Goal: Task Accomplishment & Management: Complete application form

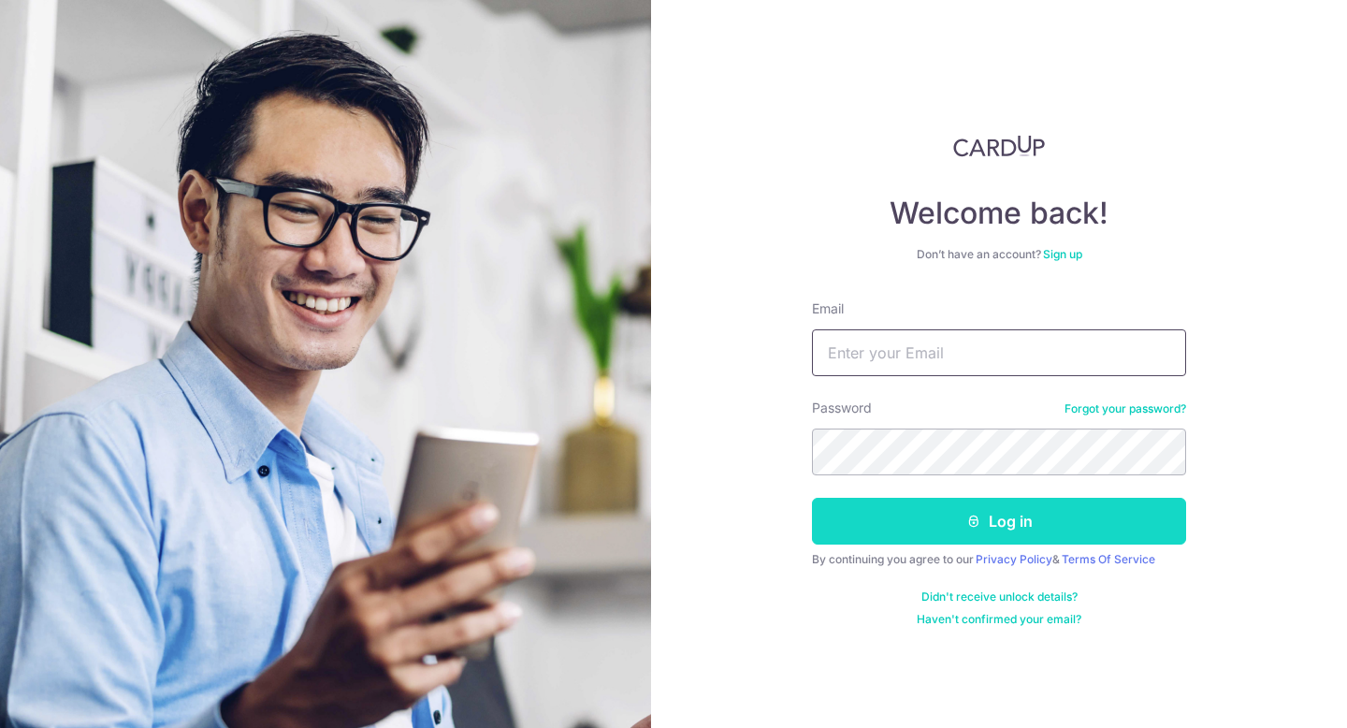
type input "[EMAIL_ADDRESS][DOMAIN_NAME]"
click at [981, 520] on button "Log in" at bounding box center [999, 521] width 374 height 47
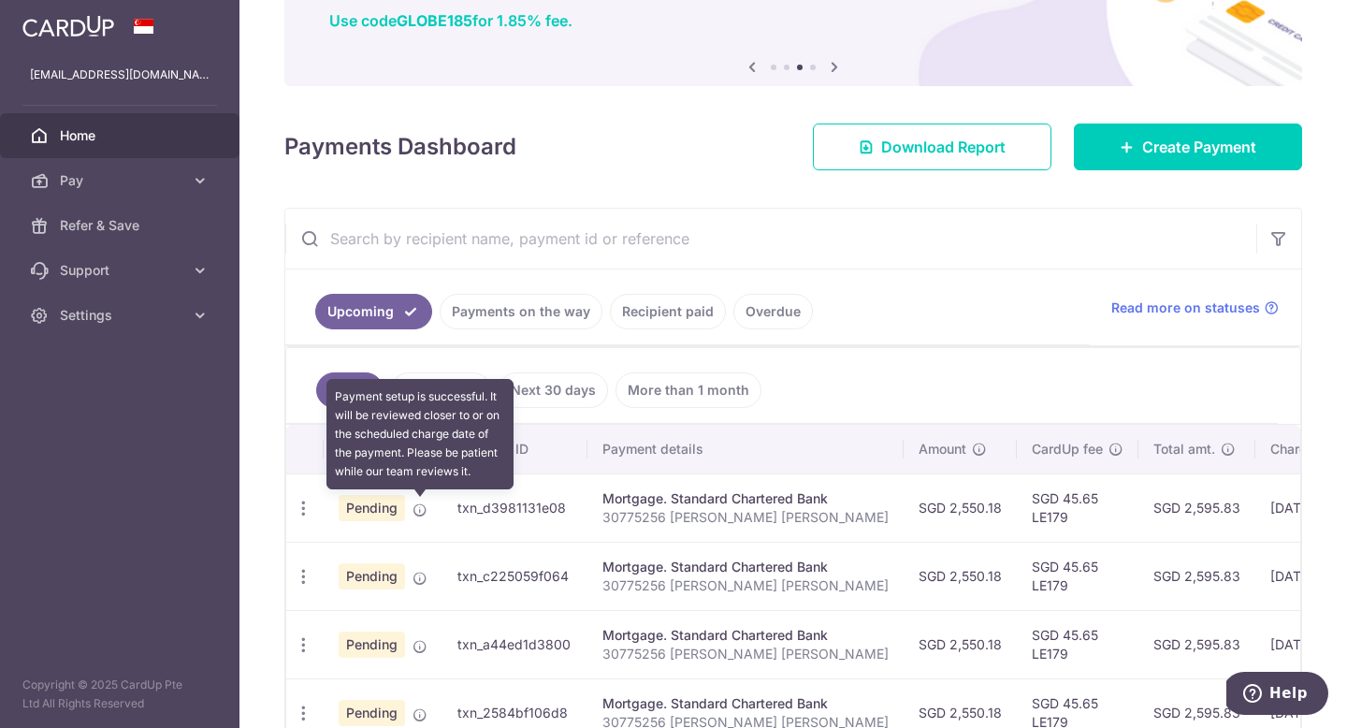
click at [423, 510] on icon at bounding box center [420, 509] width 15 height 15
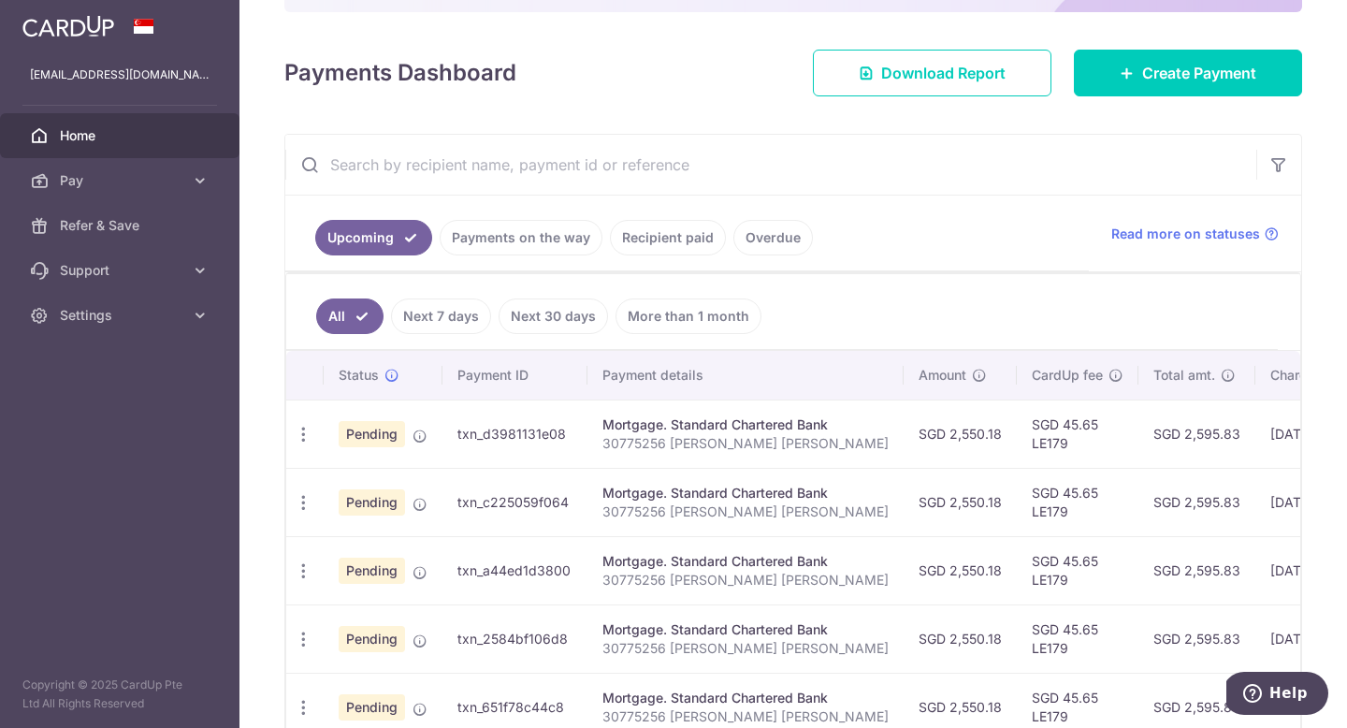
scroll to position [243, 0]
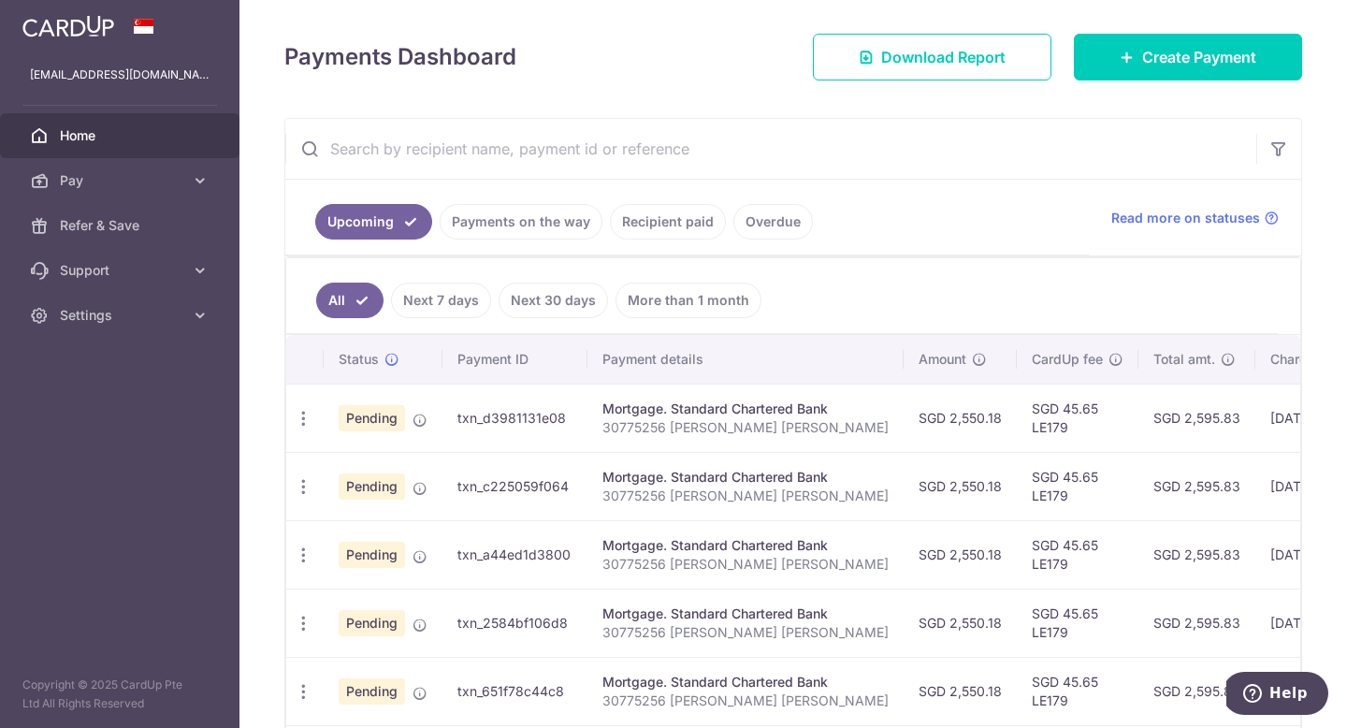
click at [670, 229] on link "Recipient paid" at bounding box center [668, 222] width 116 height 36
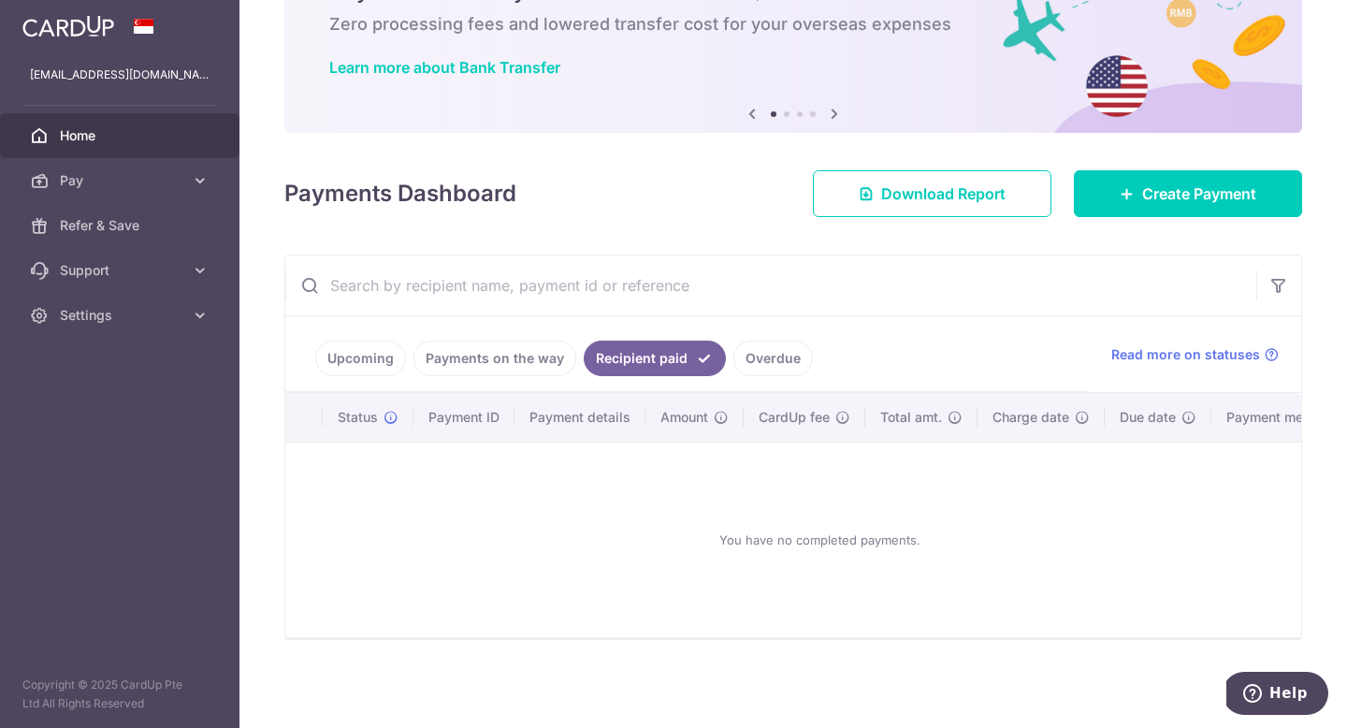
click at [761, 360] on link "Overdue" at bounding box center [774, 359] width 80 height 36
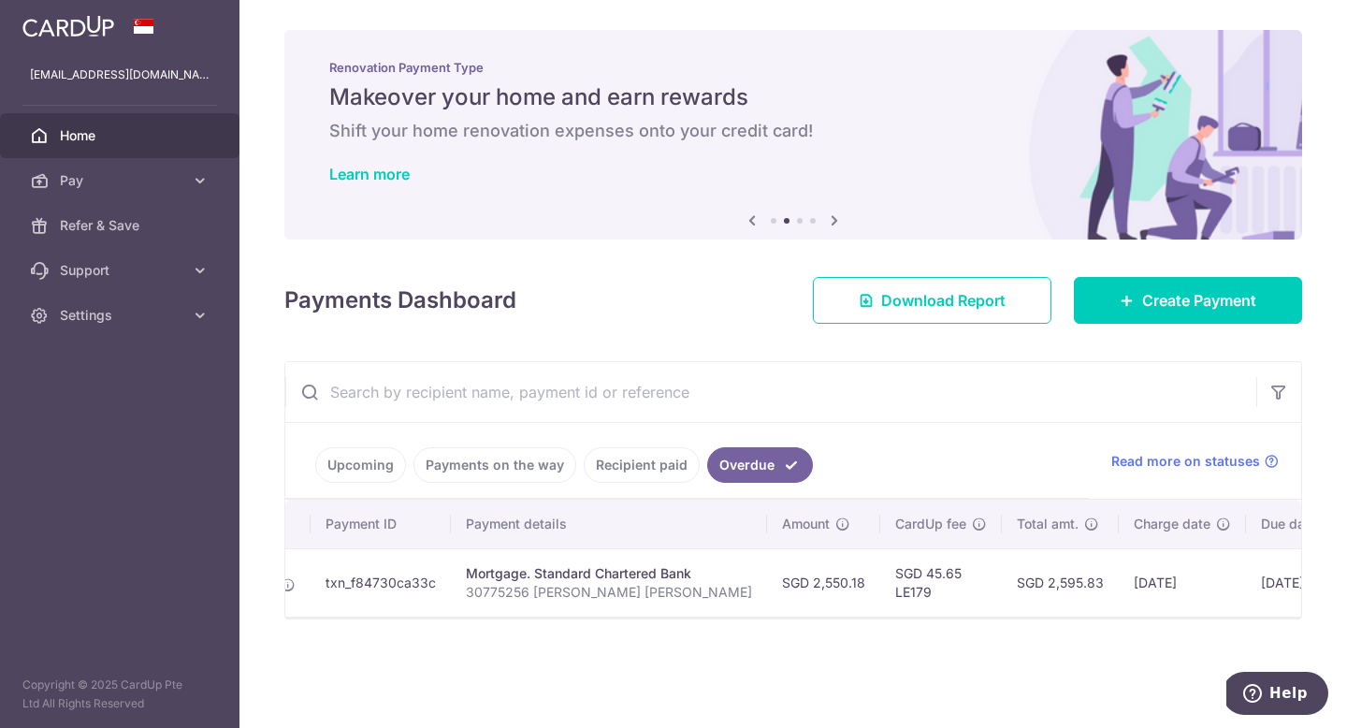
scroll to position [0, 0]
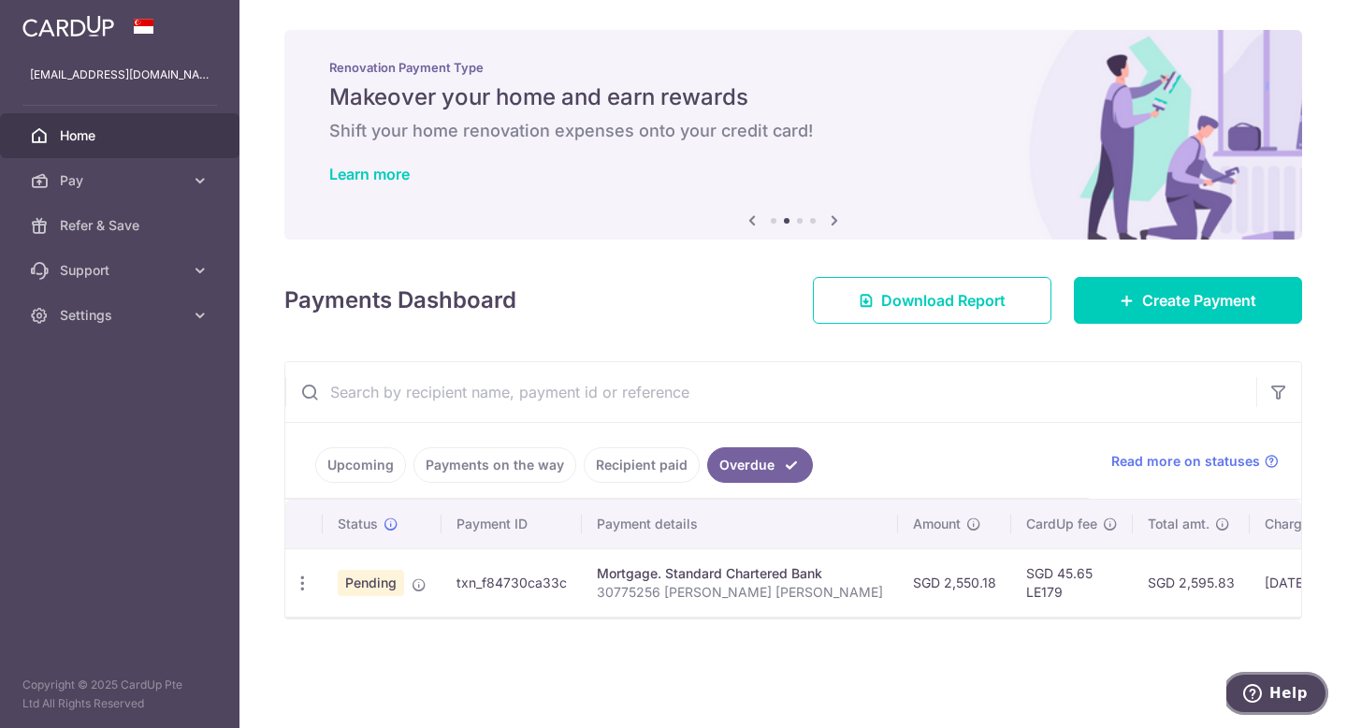
click at [1291, 698] on span "Help" at bounding box center [1289, 693] width 38 height 17
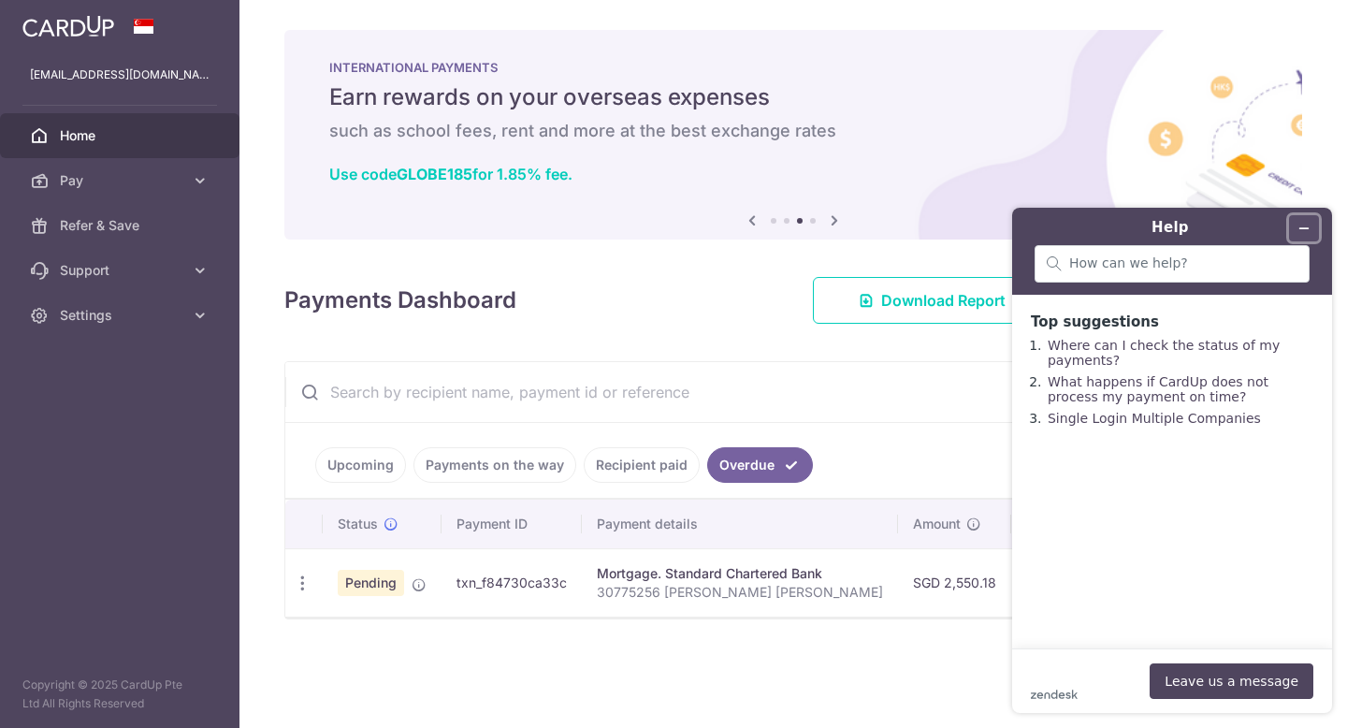
click at [1302, 220] on button "Minimize widget" at bounding box center [1304, 228] width 30 height 26
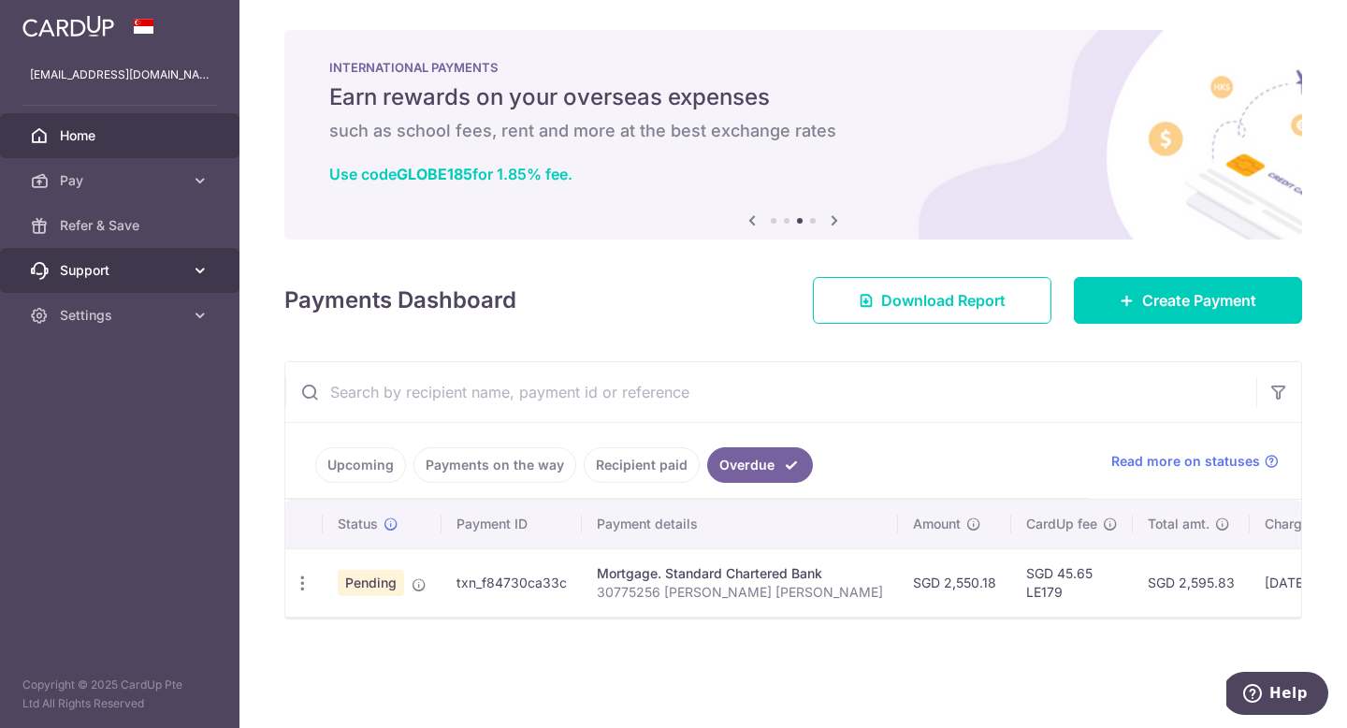
click at [168, 267] on span "Support" at bounding box center [122, 270] width 124 height 19
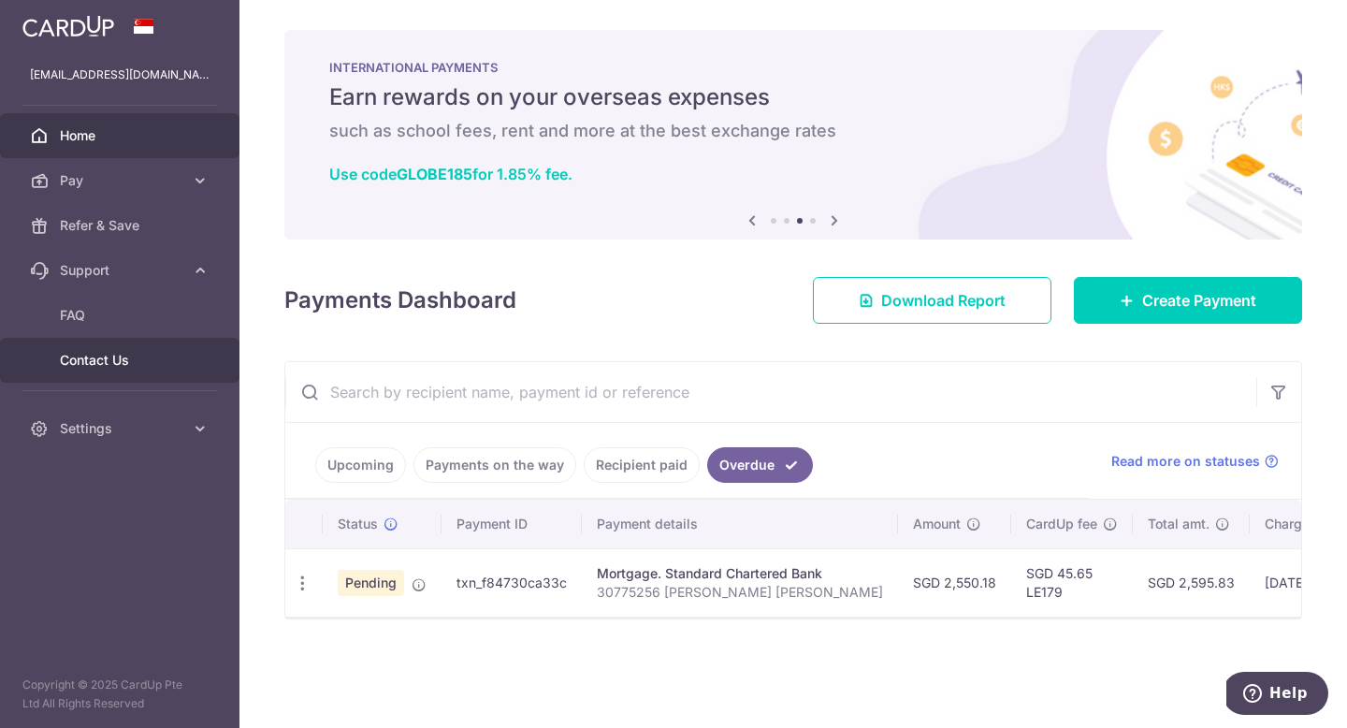
click at [100, 353] on span "Contact Us" at bounding box center [122, 360] width 124 height 19
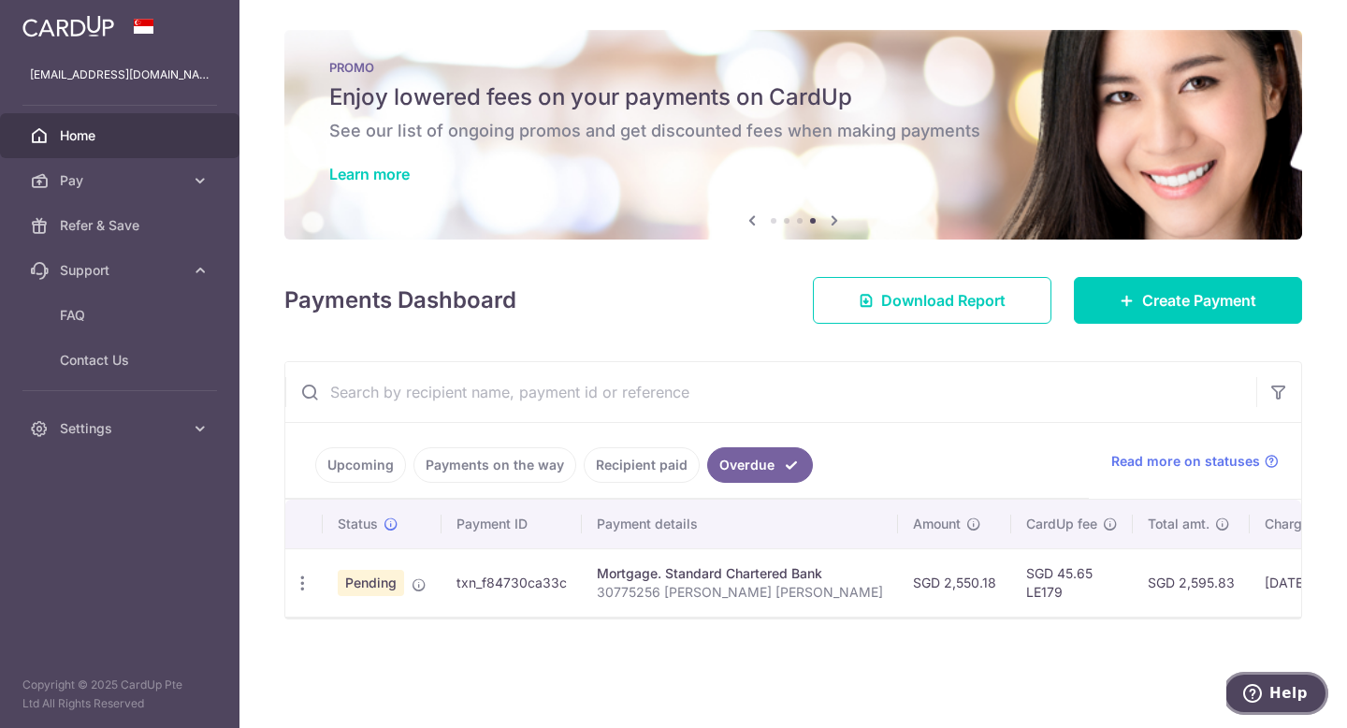
click at [1280, 691] on span "Help" at bounding box center [1289, 693] width 38 height 17
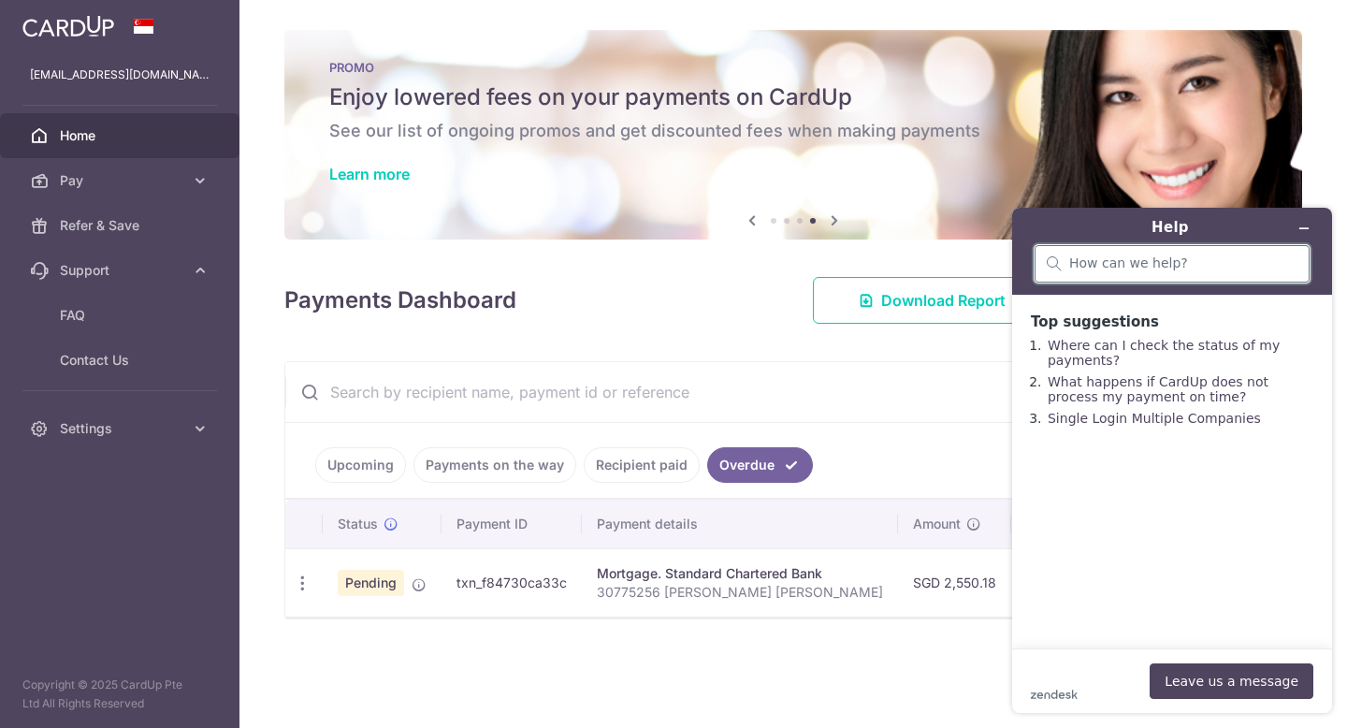
click at [1204, 263] on input "search" at bounding box center [1183, 263] width 228 height 17
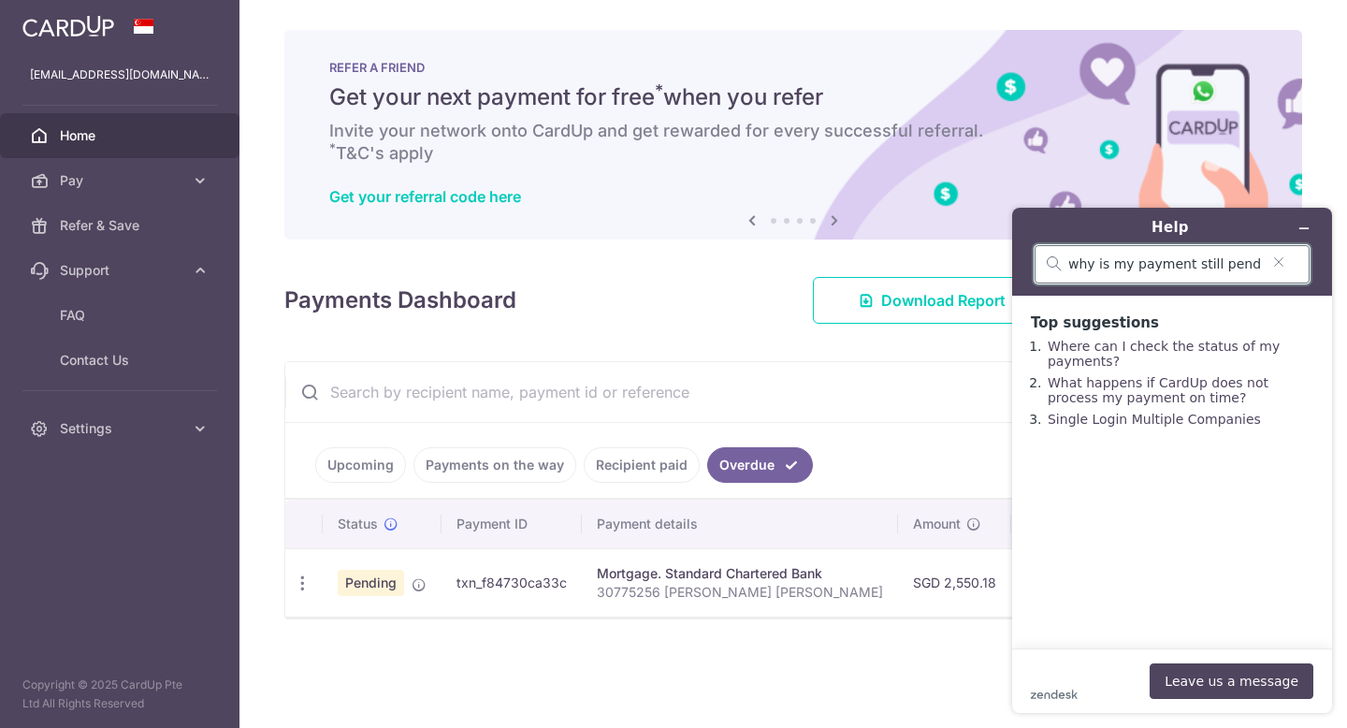
scroll to position [0, 7]
type input "why is my payment still pending?"
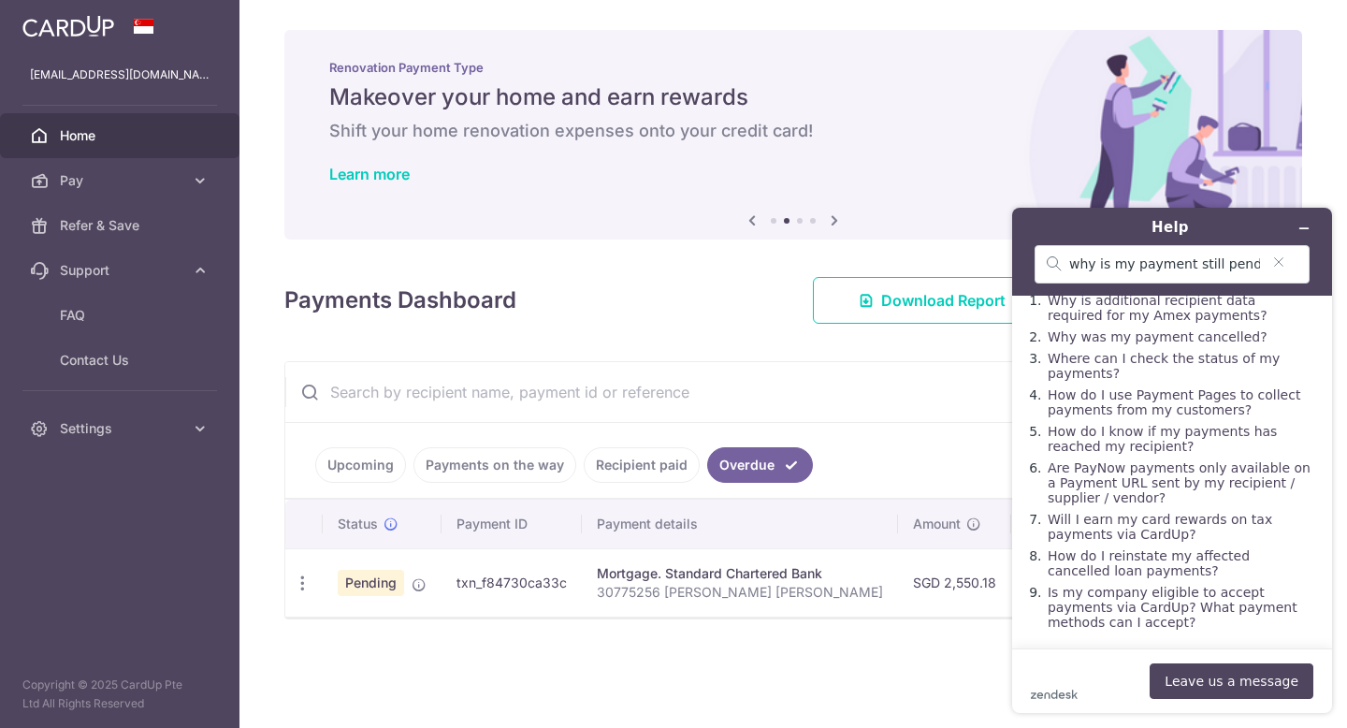
scroll to position [0, 0]
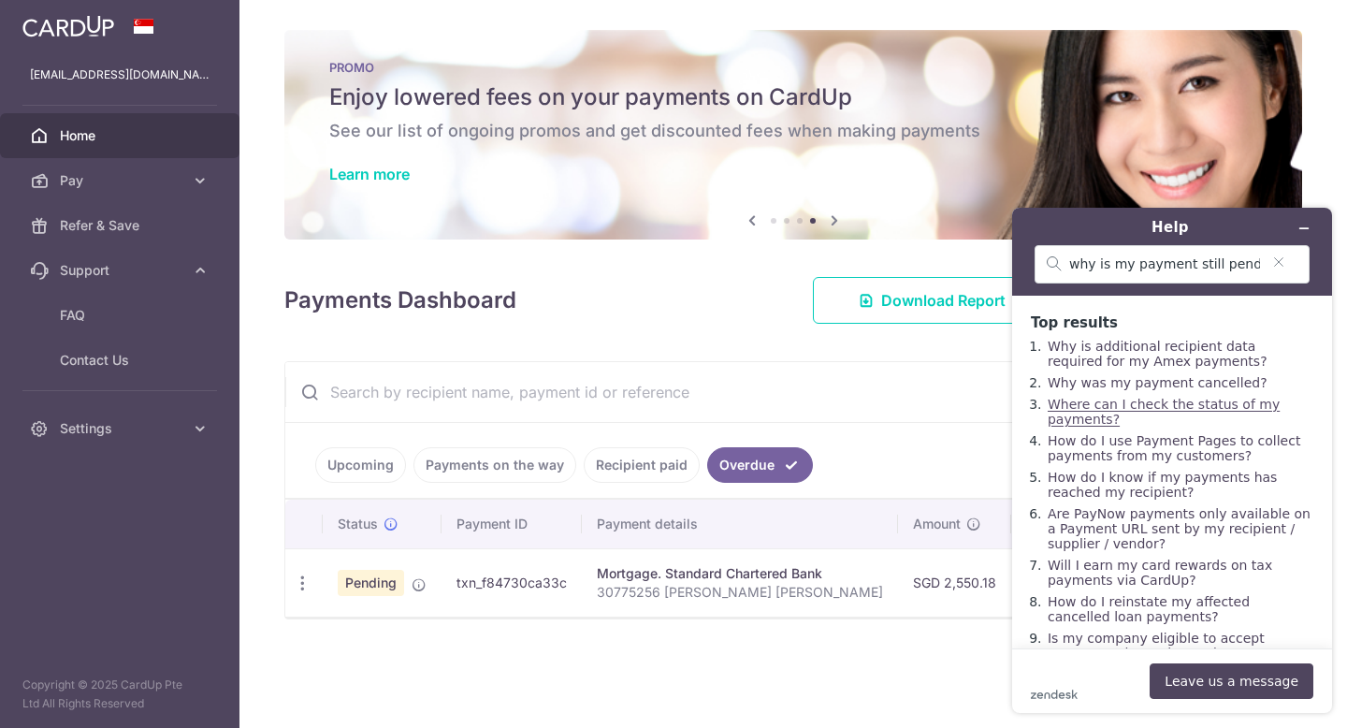
click at [1055, 403] on link "Where can I check the status of my payments?" at bounding box center [1164, 412] width 232 height 30
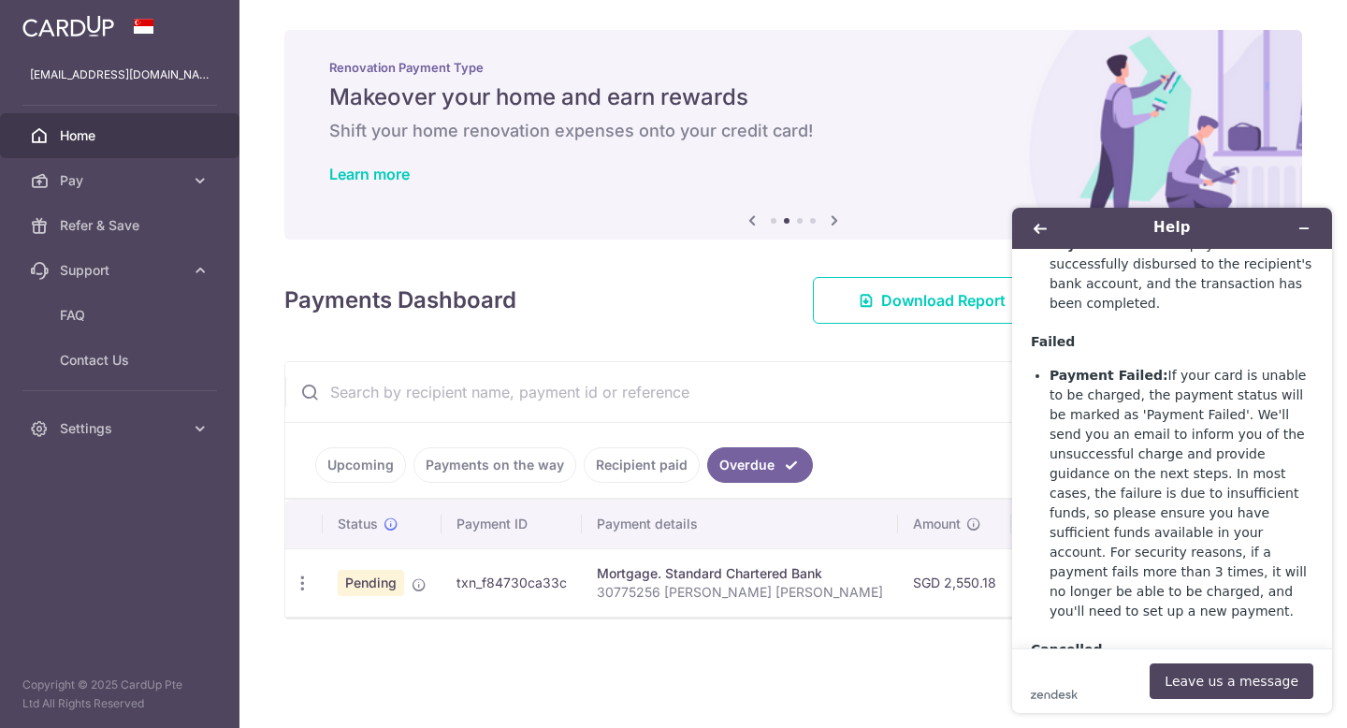
scroll to position [1471, 0]
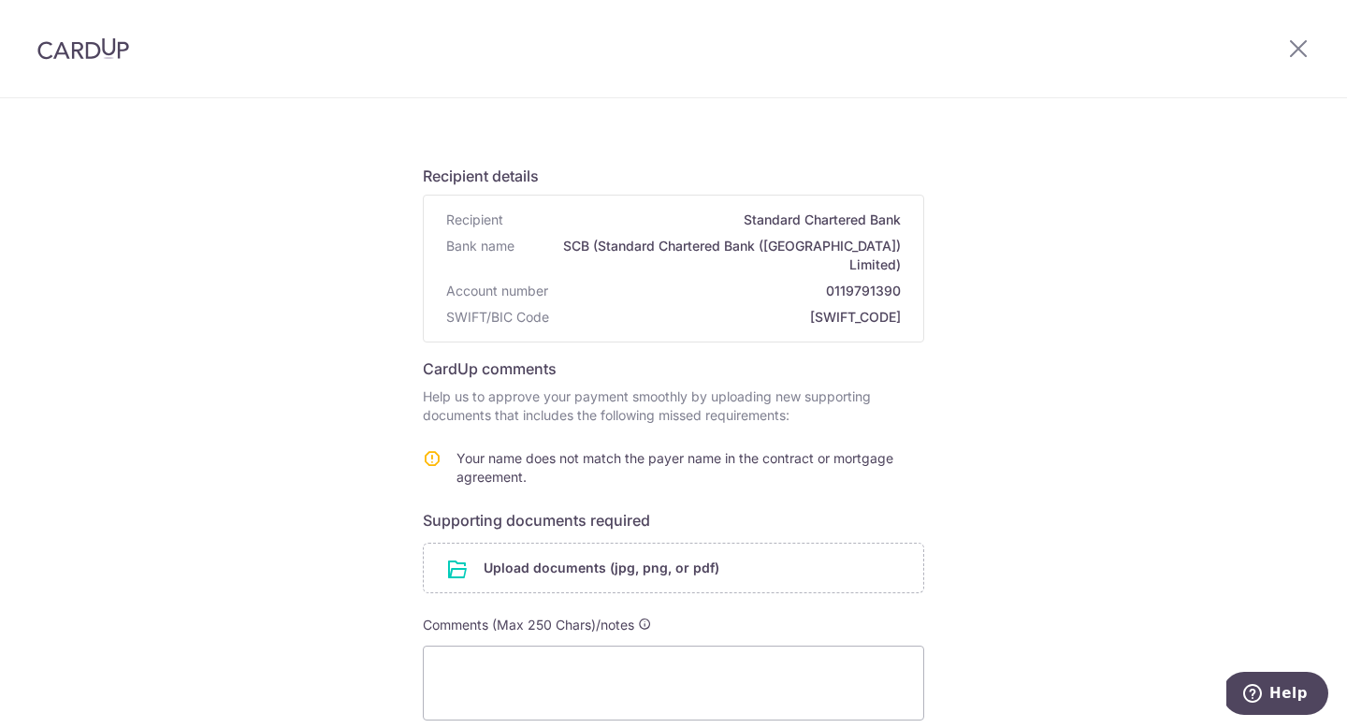
scroll to position [32, 0]
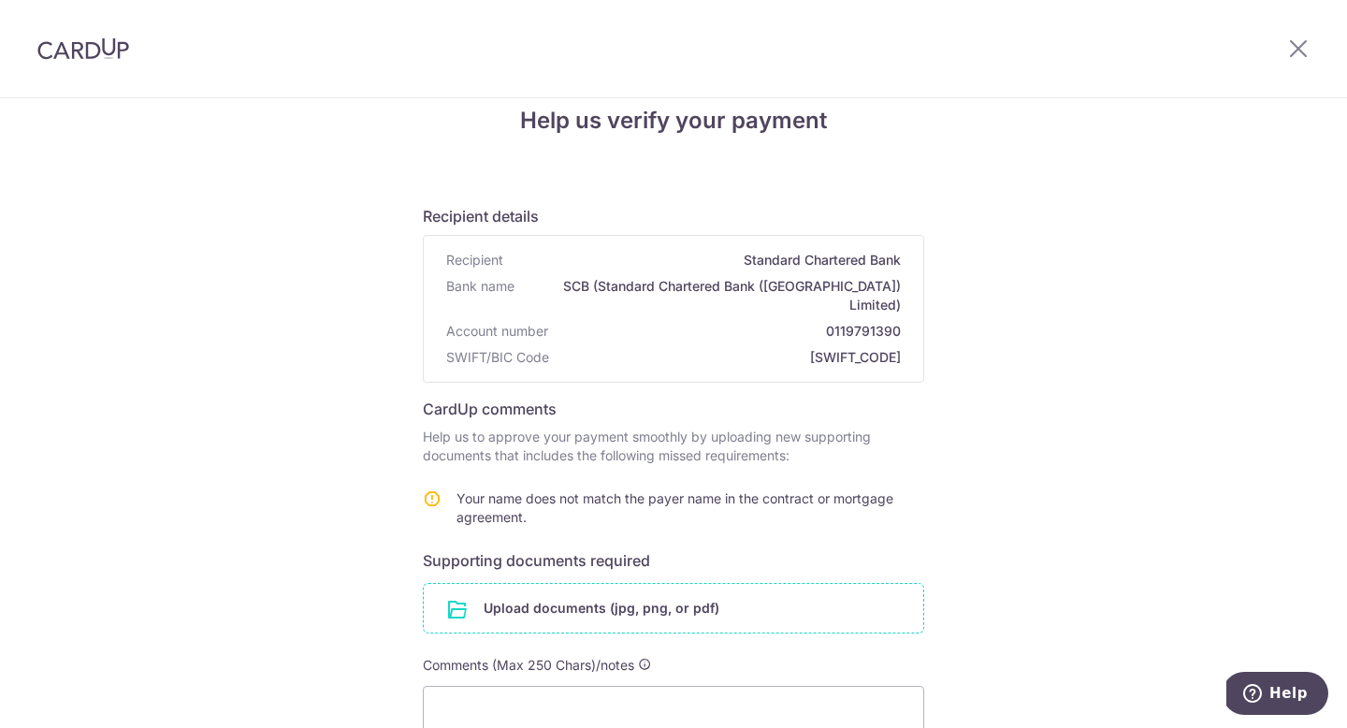
click at [506, 592] on input "file" at bounding box center [674, 608] width 500 height 49
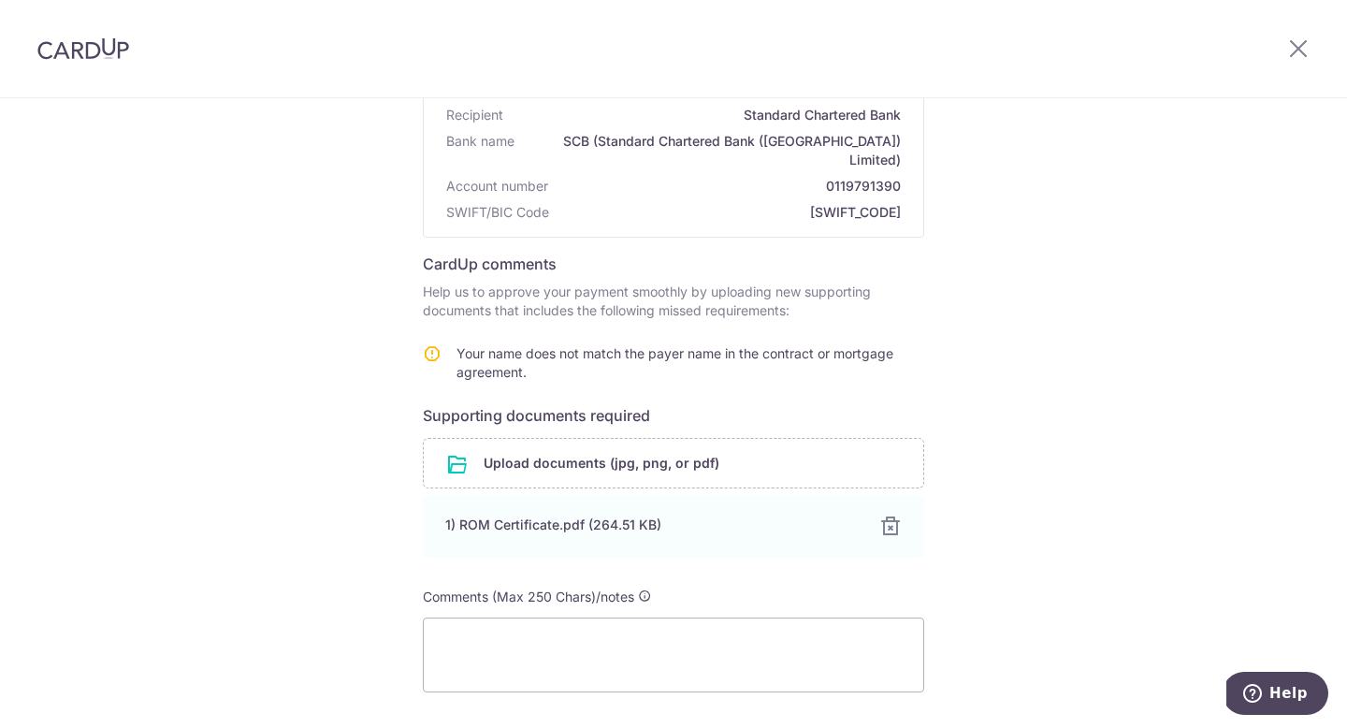
scroll to position [271, 0]
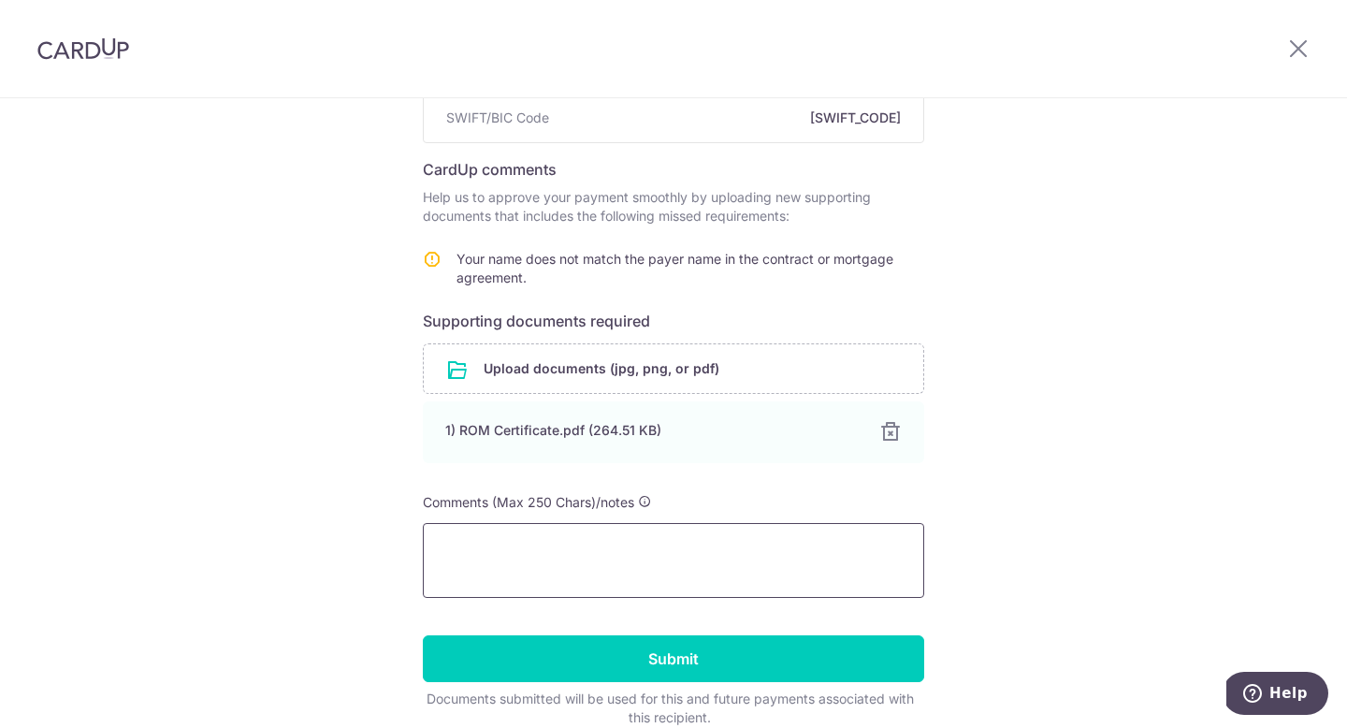
click at [611, 533] on textarea at bounding box center [674, 560] width 502 height 75
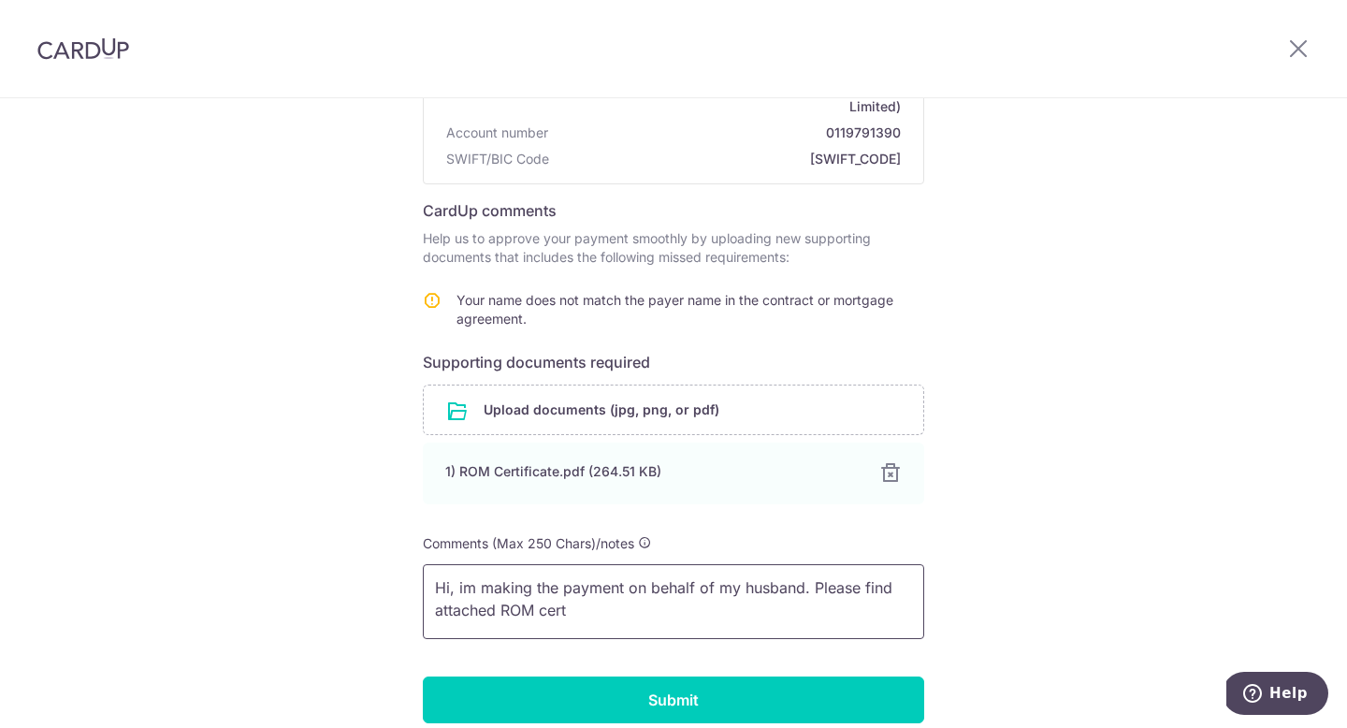
scroll to position [236, 0]
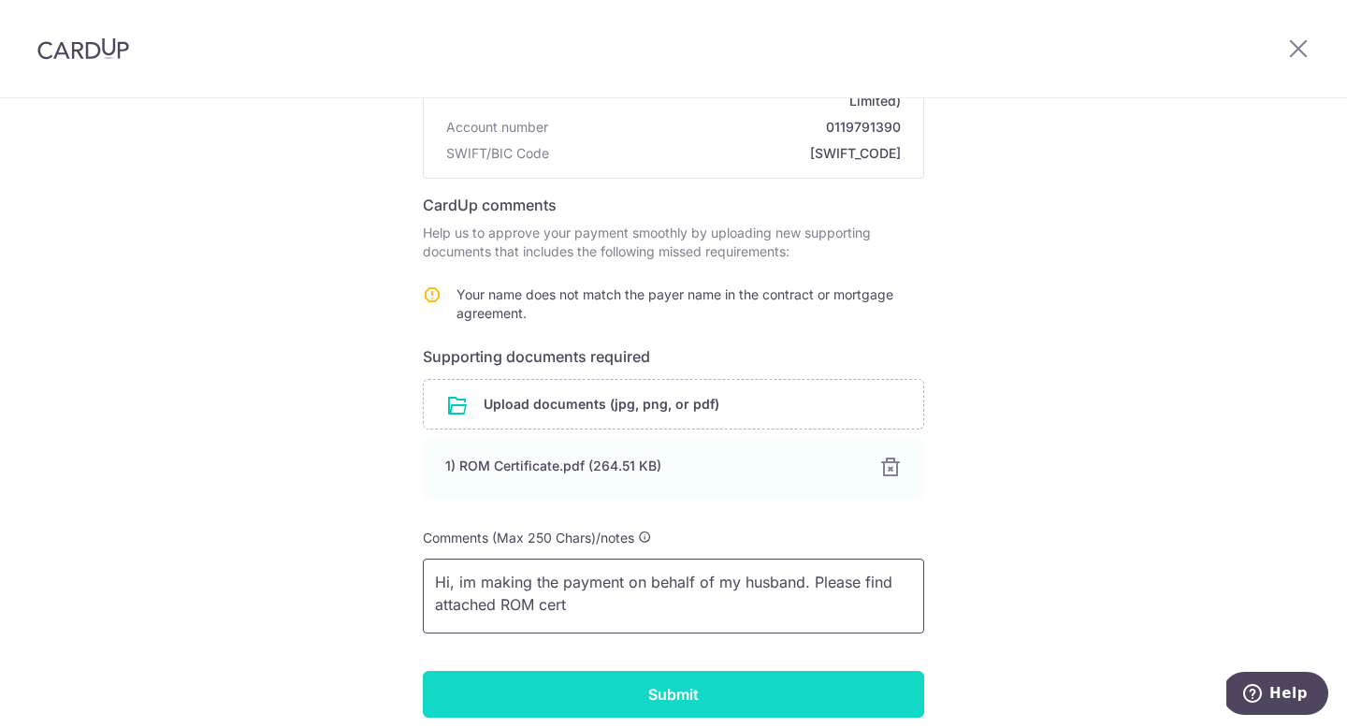
type textarea "Hi, im making the payment on behalf of my husband. Please find attached ROM cert"
click at [645, 671] on input "Submit" at bounding box center [674, 694] width 502 height 47
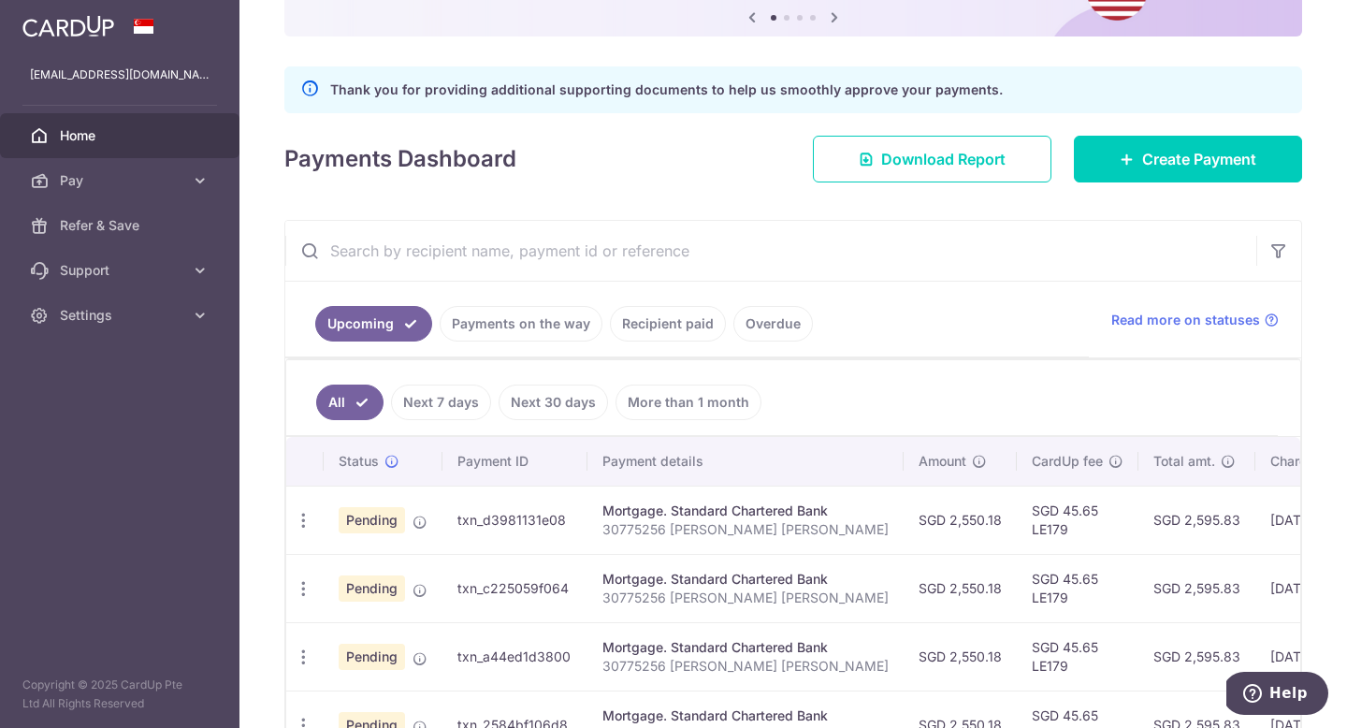
scroll to position [207, 0]
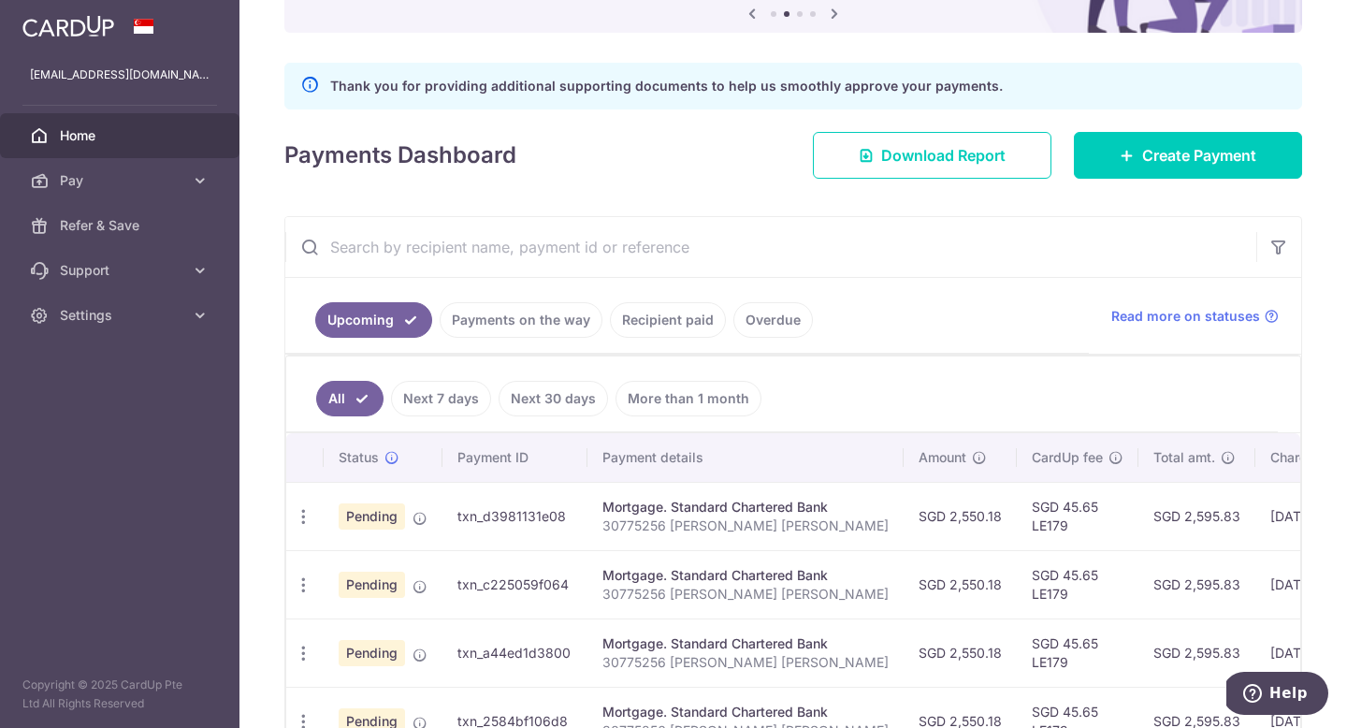
click at [764, 321] on link "Overdue" at bounding box center [774, 320] width 80 height 36
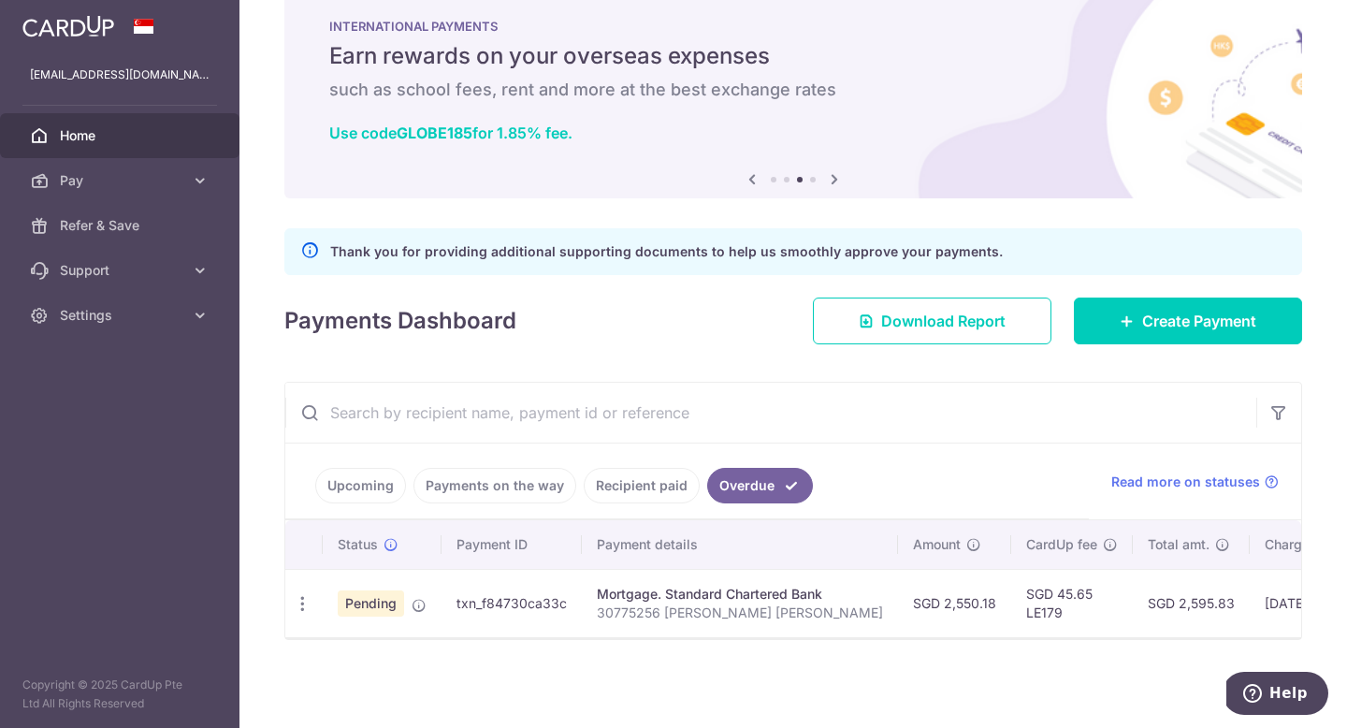
scroll to position [41, 0]
